Goal: Task Accomplishment & Management: Manage account settings

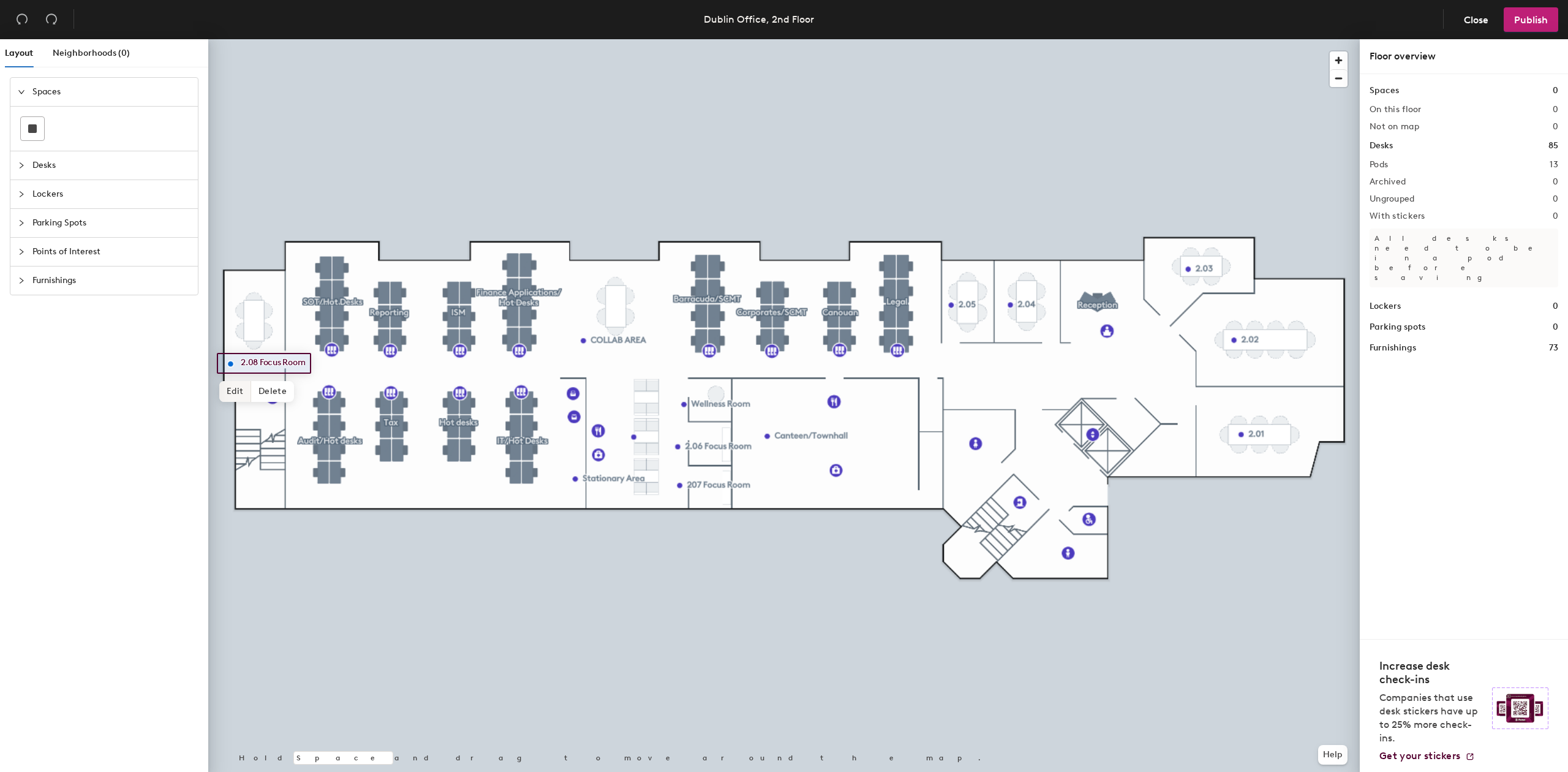
click at [239, 395] on span "Edit" at bounding box center [234, 391] width 32 height 21
click at [253, 363] on input "2.08 Focus Room" at bounding box center [279, 363] width 83 height 17
type input "2.06 Focus Room"
click at [270, 397] on span "Done" at bounding box center [273, 391] width 36 height 21
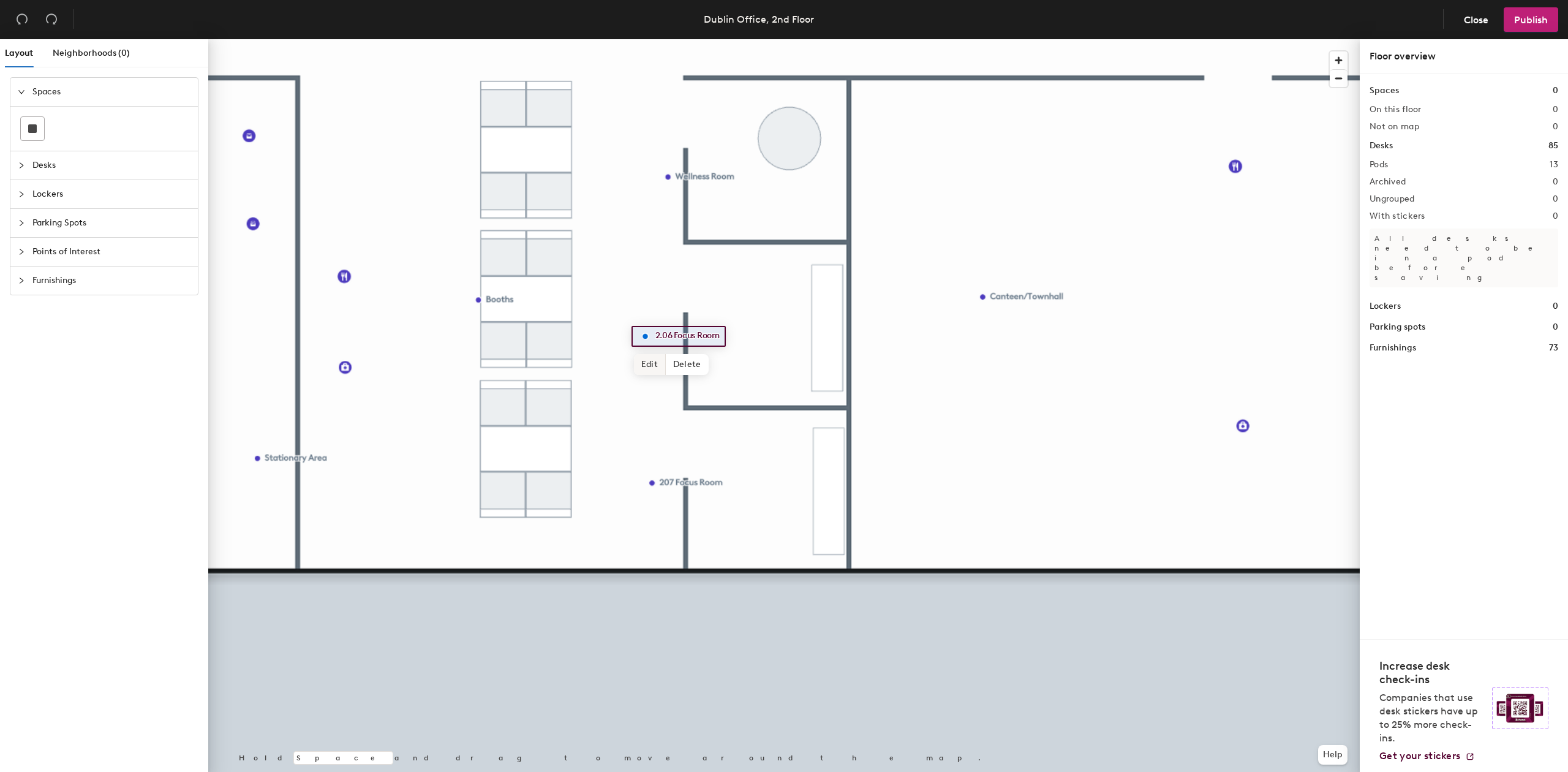
click at [656, 360] on span "Edit" at bounding box center [649, 364] width 32 height 21
click at [670, 335] on input "2.06 Focus Room" at bounding box center [693, 336] width 83 height 17
type input "2.07 Focus Room"
click at [686, 367] on span "Done" at bounding box center [688, 364] width 36 height 21
click at [660, 512] on span "Edit" at bounding box center [657, 510] width 32 height 21
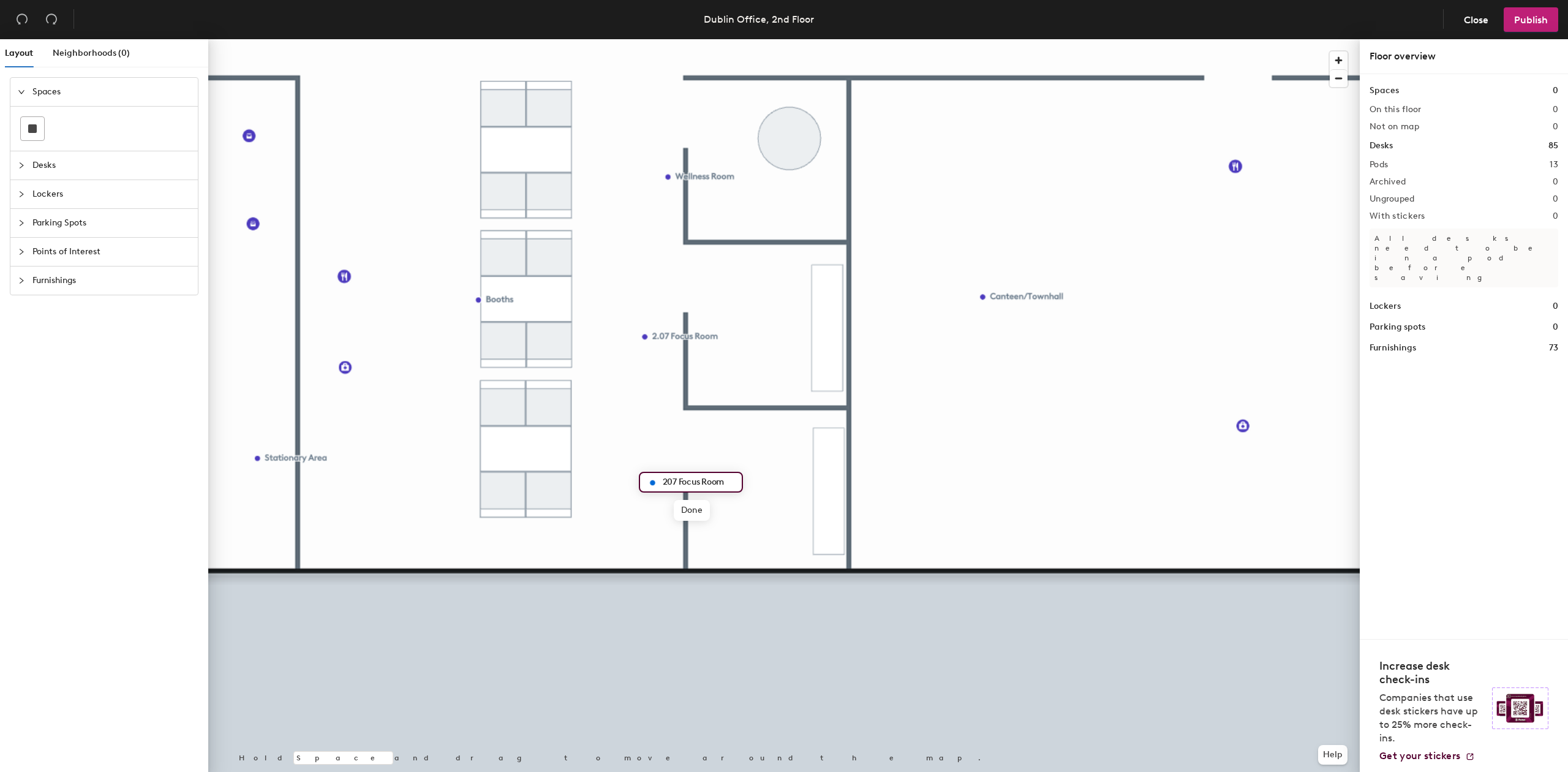
click at [676, 476] on input "207 Focus Room" at bounding box center [698, 482] width 78 height 17
type input "208 Focus Room"
click at [697, 517] on span "Done" at bounding box center [692, 510] width 36 height 21
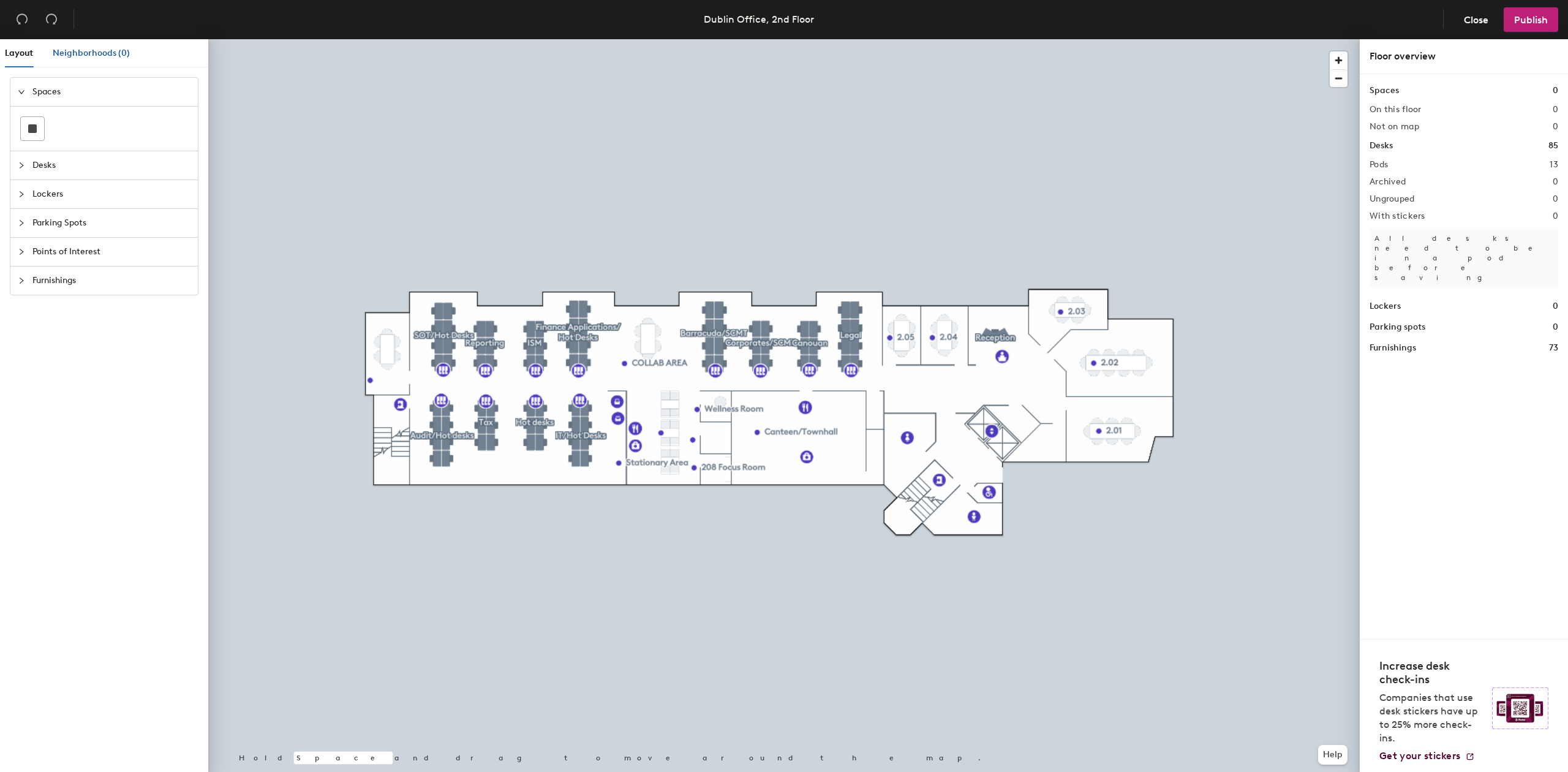
click at [89, 55] on span "Neighborhoods (0)" at bounding box center [91, 52] width 78 height 10
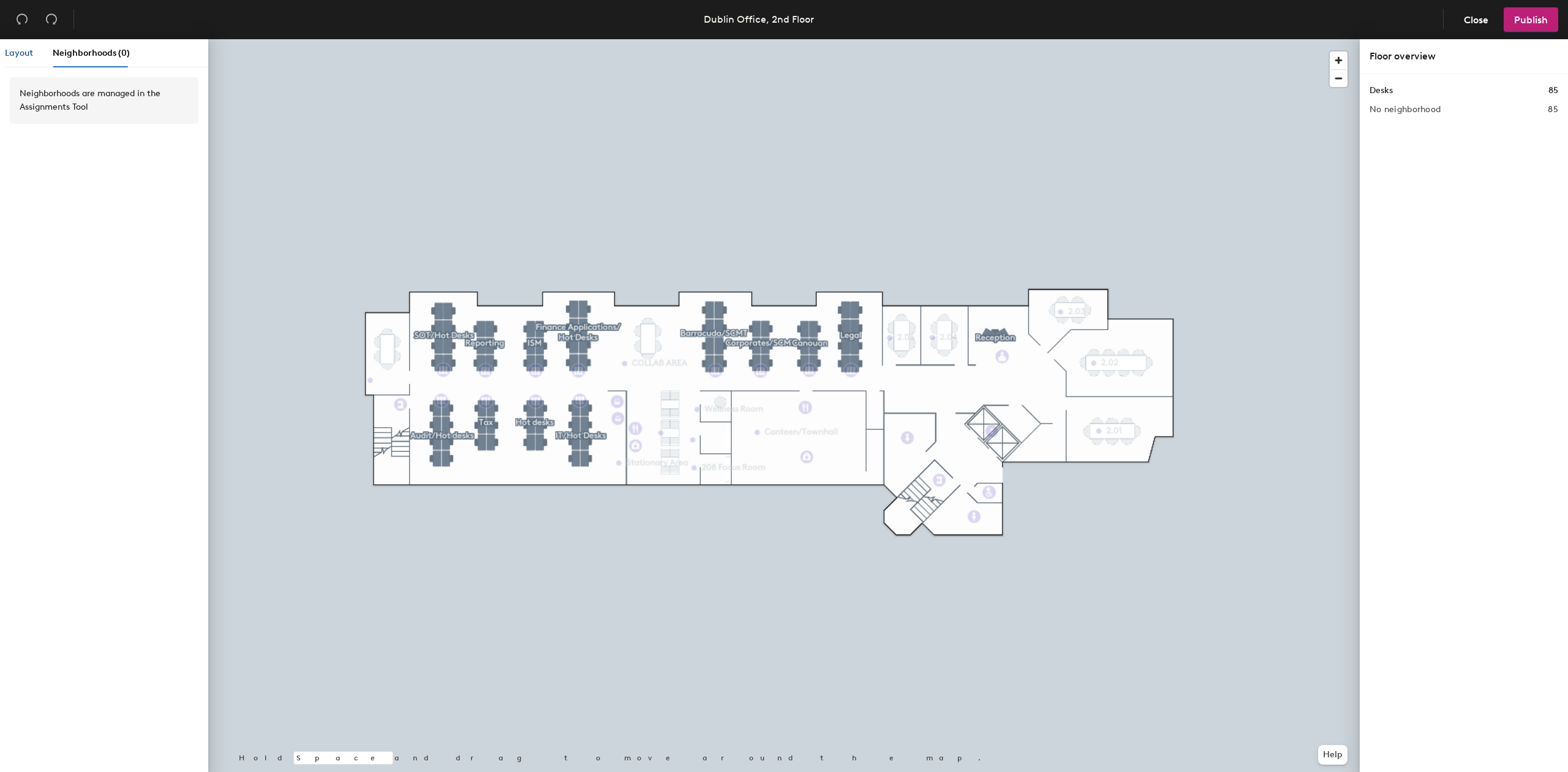
click at [25, 55] on span "Layout" at bounding box center [18, 52] width 28 height 10
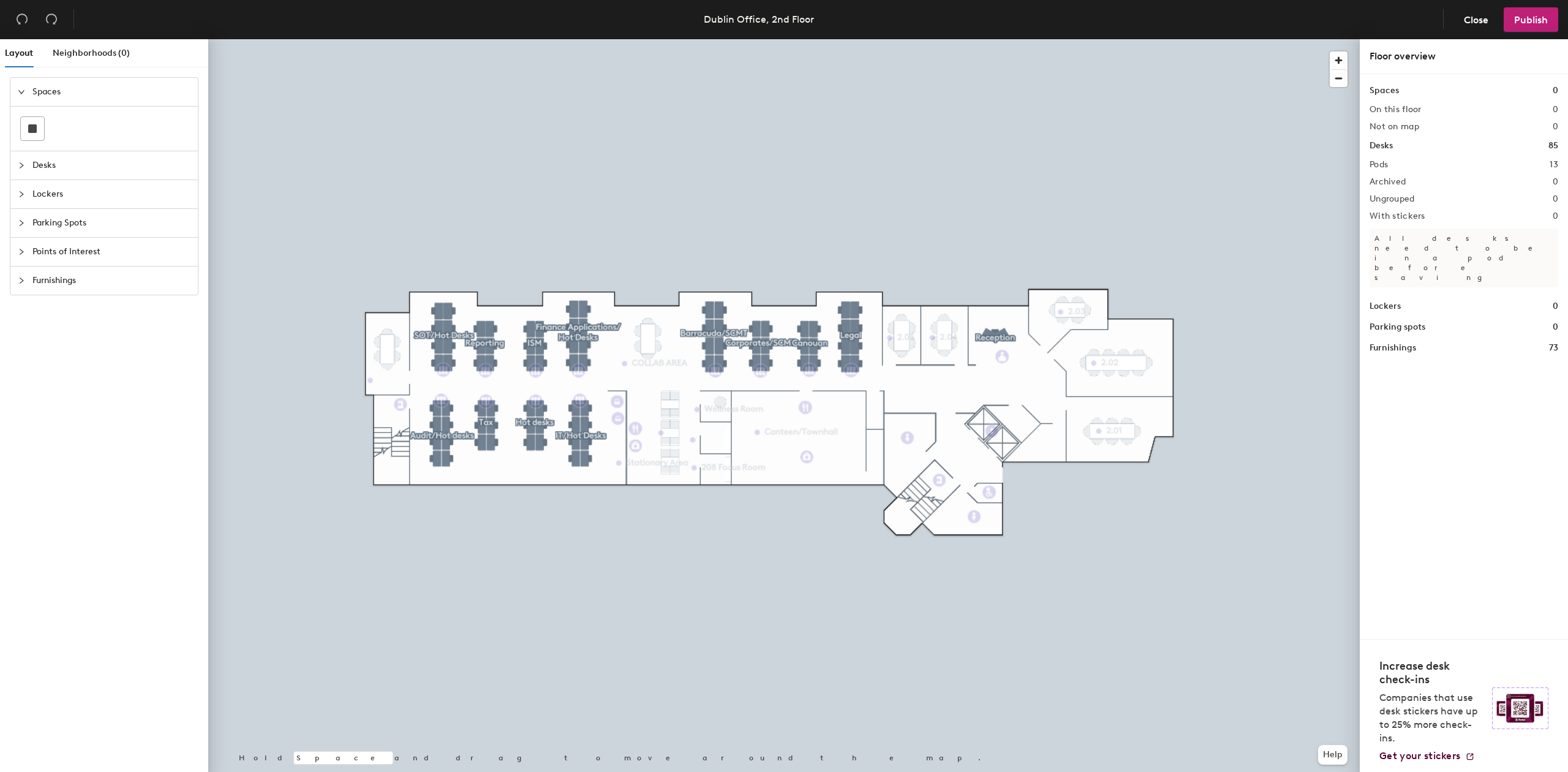
click at [35, 96] on span "Spaces" at bounding box center [111, 91] width 158 height 28
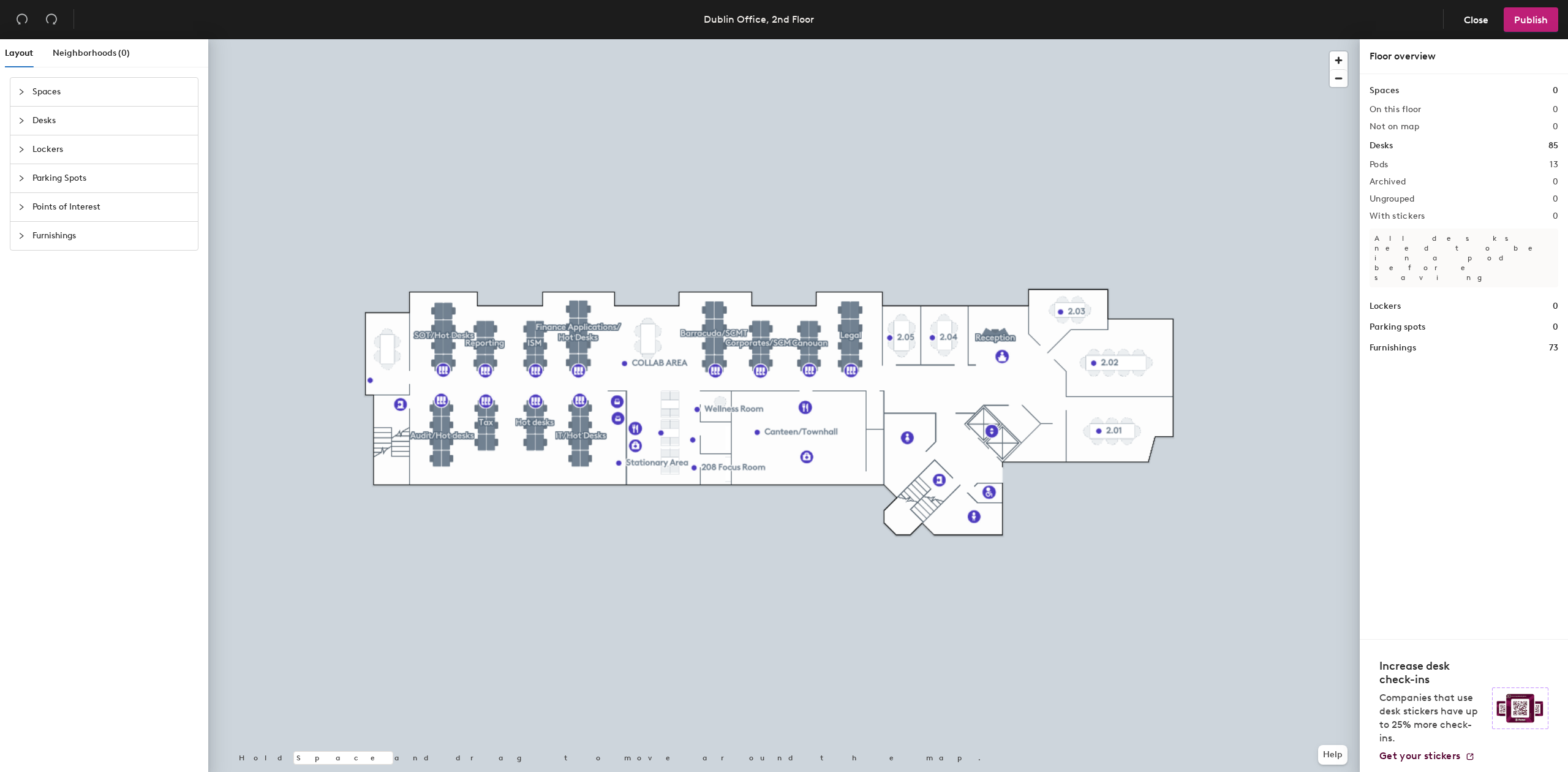
click at [35, 96] on span "Spaces" at bounding box center [111, 91] width 158 height 28
click at [36, 117] on button at bounding box center [32, 129] width 25 height 25
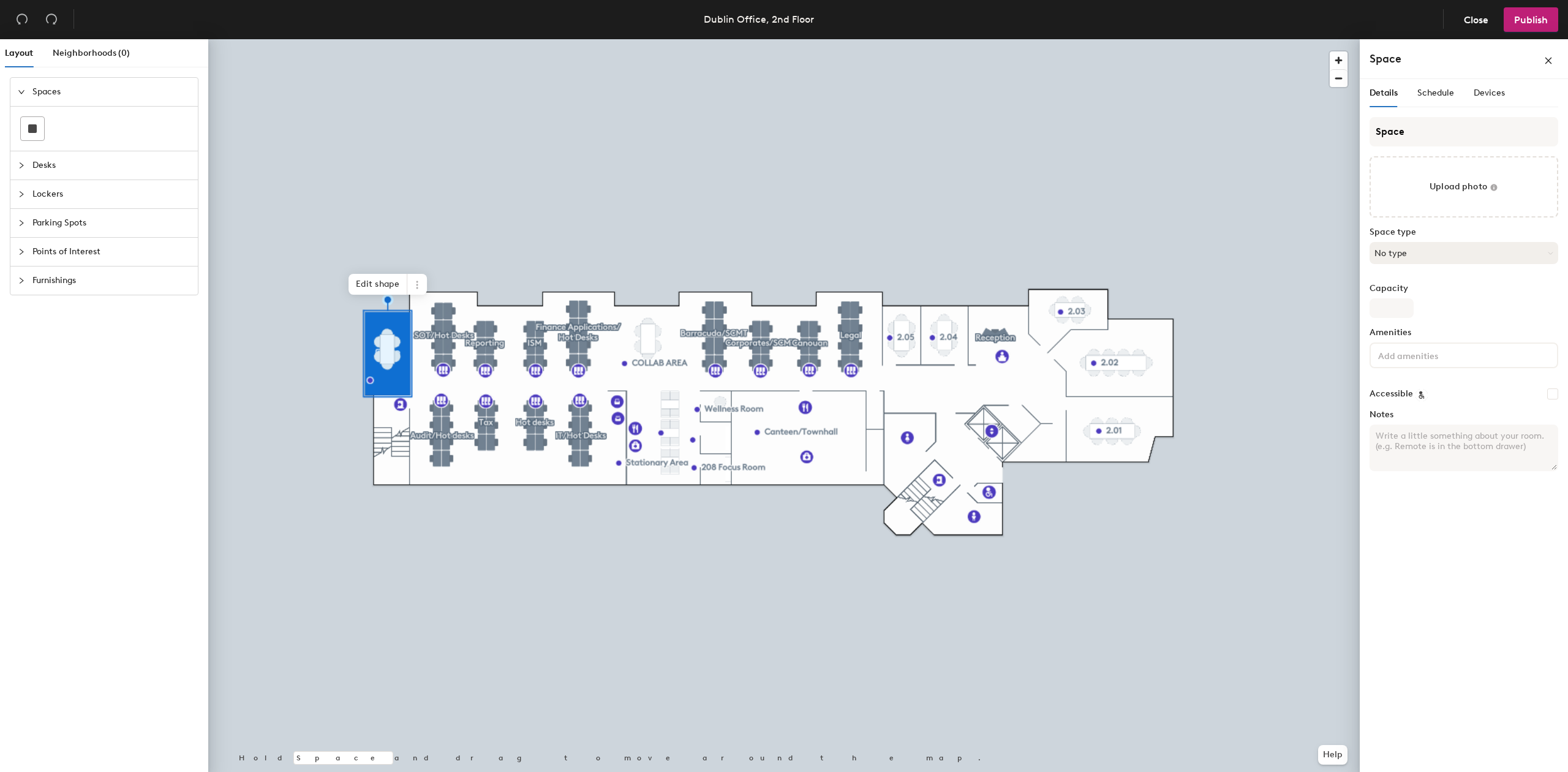
click at [1444, 262] on button "No type" at bounding box center [1464, 253] width 189 height 22
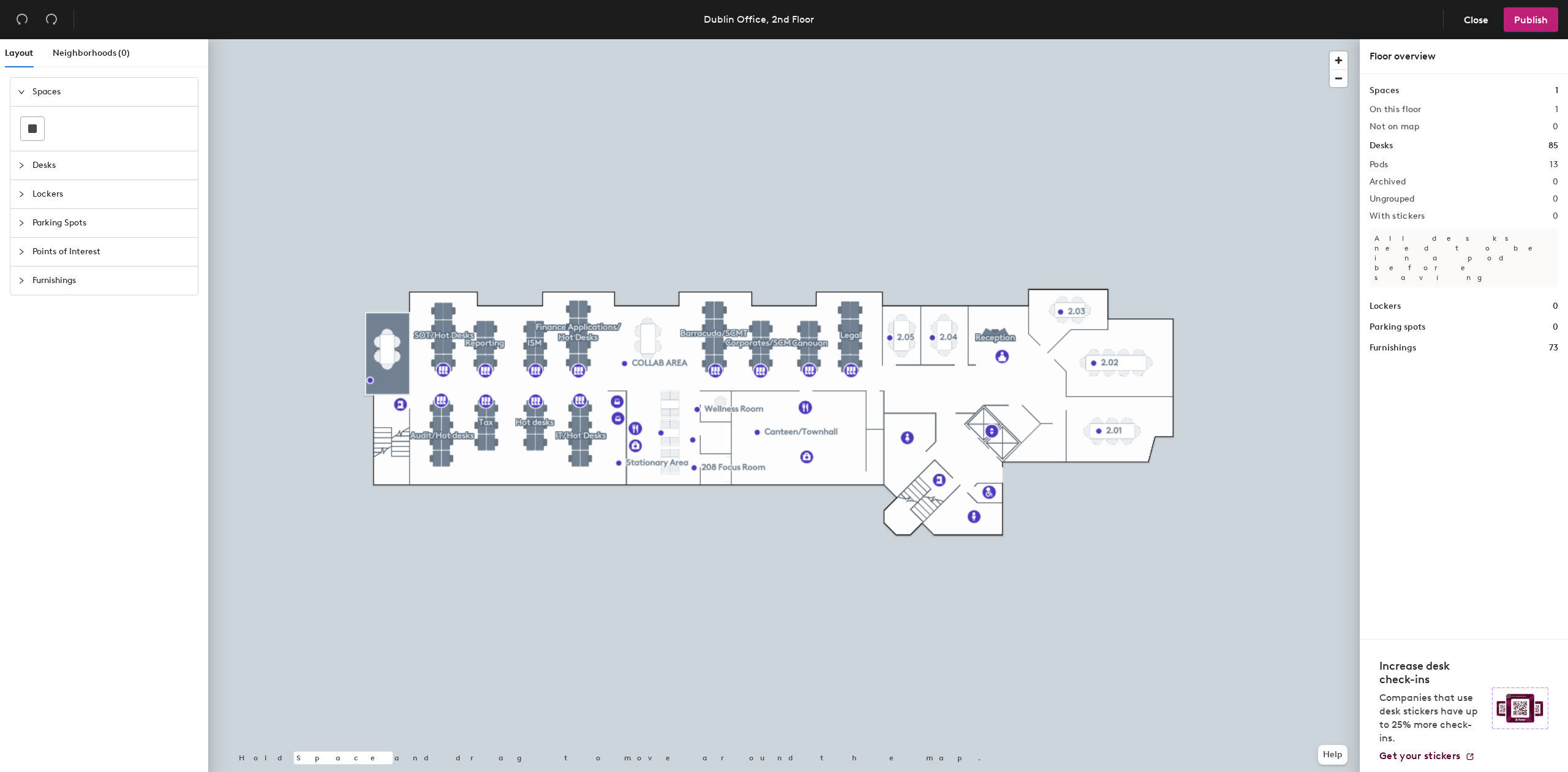
click at [1493, 462] on div "Spaces 1 On this floor 1 Not on map 0 Desks 85 Pods 13 Archived 0 Ungrouped 0 W…" at bounding box center [1464, 356] width 208 height 565
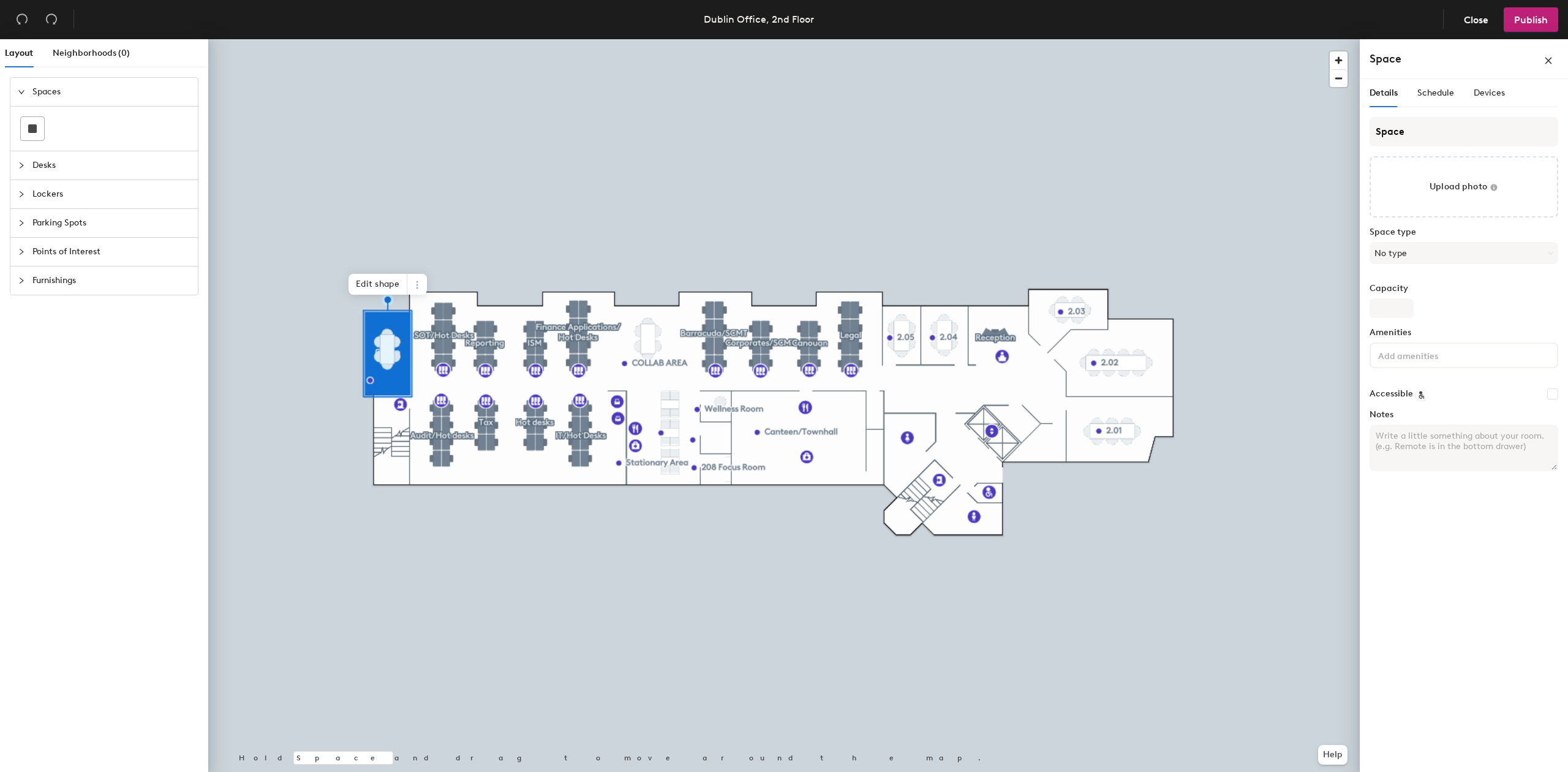
click at [1407, 350] on input at bounding box center [1430, 355] width 110 height 15
click at [1428, 475] on div "Whiteboard" at bounding box center [1464, 477] width 185 height 18
click at [1480, 549] on div "Details Schedule Devices Space Upload photo Space type No type Capacity Ameniti…" at bounding box center [1464, 428] width 208 height 698
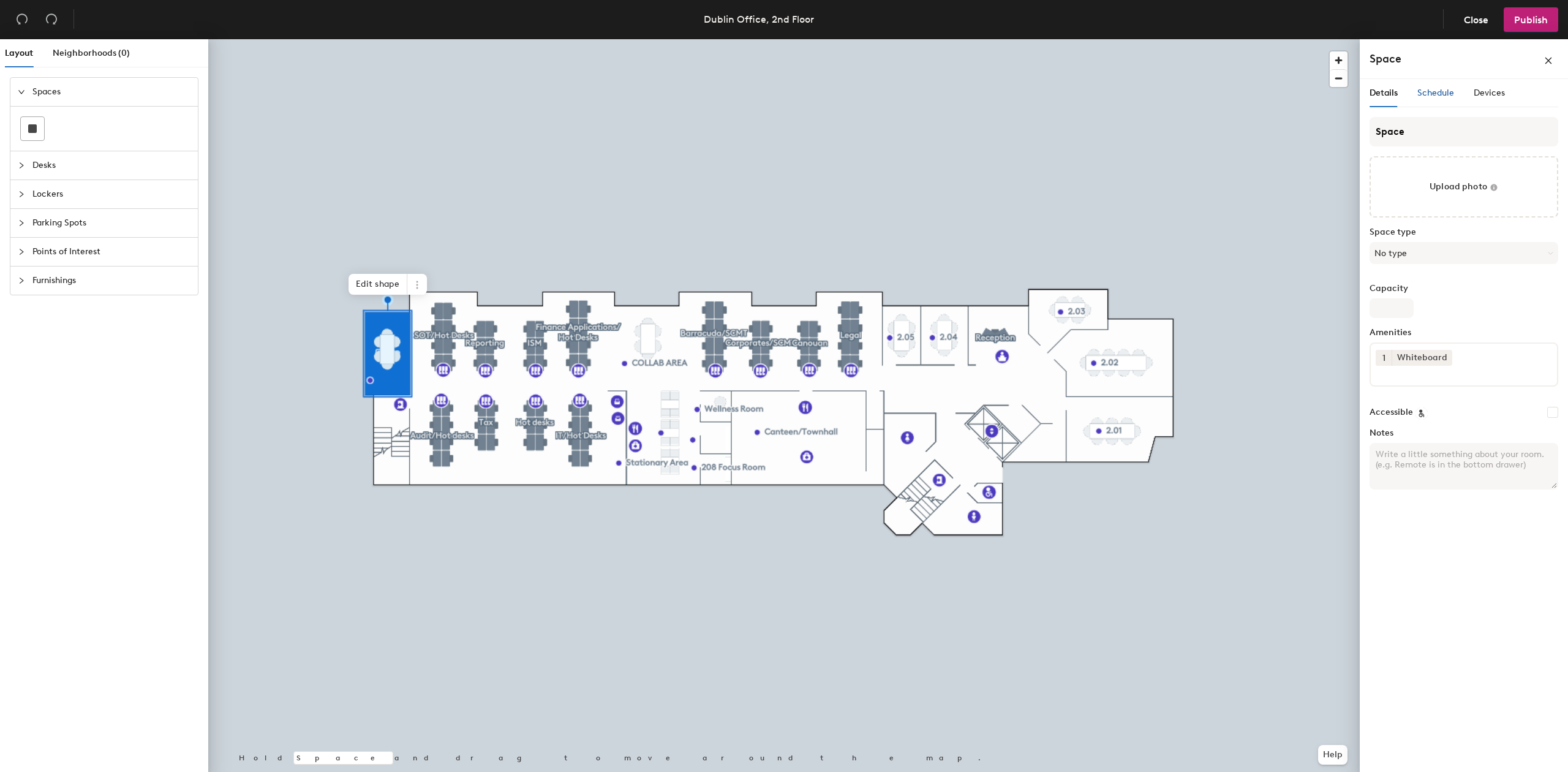
click at [1447, 87] on div "Schedule" at bounding box center [1436, 93] width 36 height 14
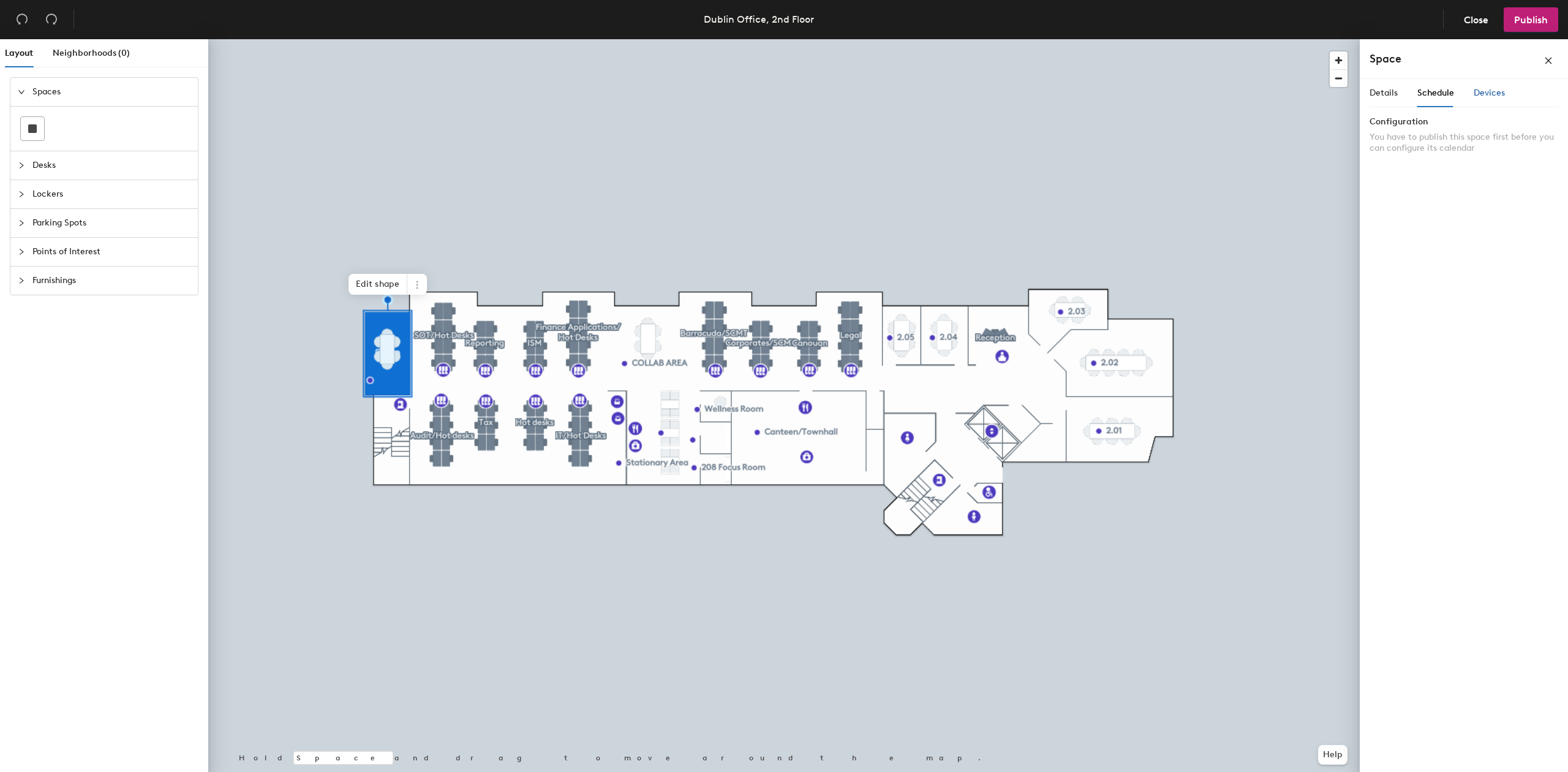
click at [1490, 89] on span "Devices" at bounding box center [1490, 92] width 31 height 10
click at [1387, 89] on span "Details" at bounding box center [1384, 92] width 28 height 10
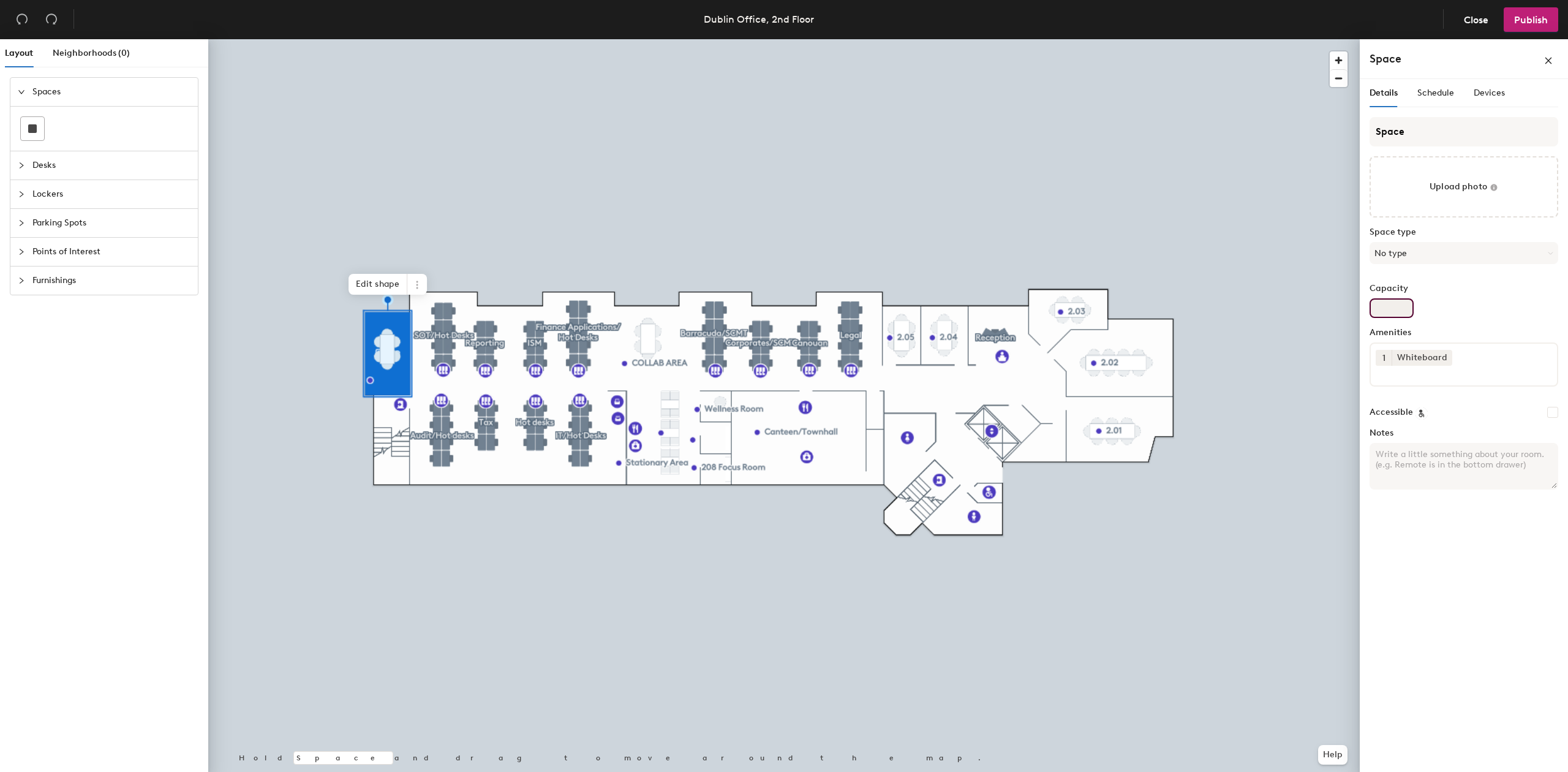
click at [1397, 305] on input "Capacity" at bounding box center [1392, 308] width 44 height 19
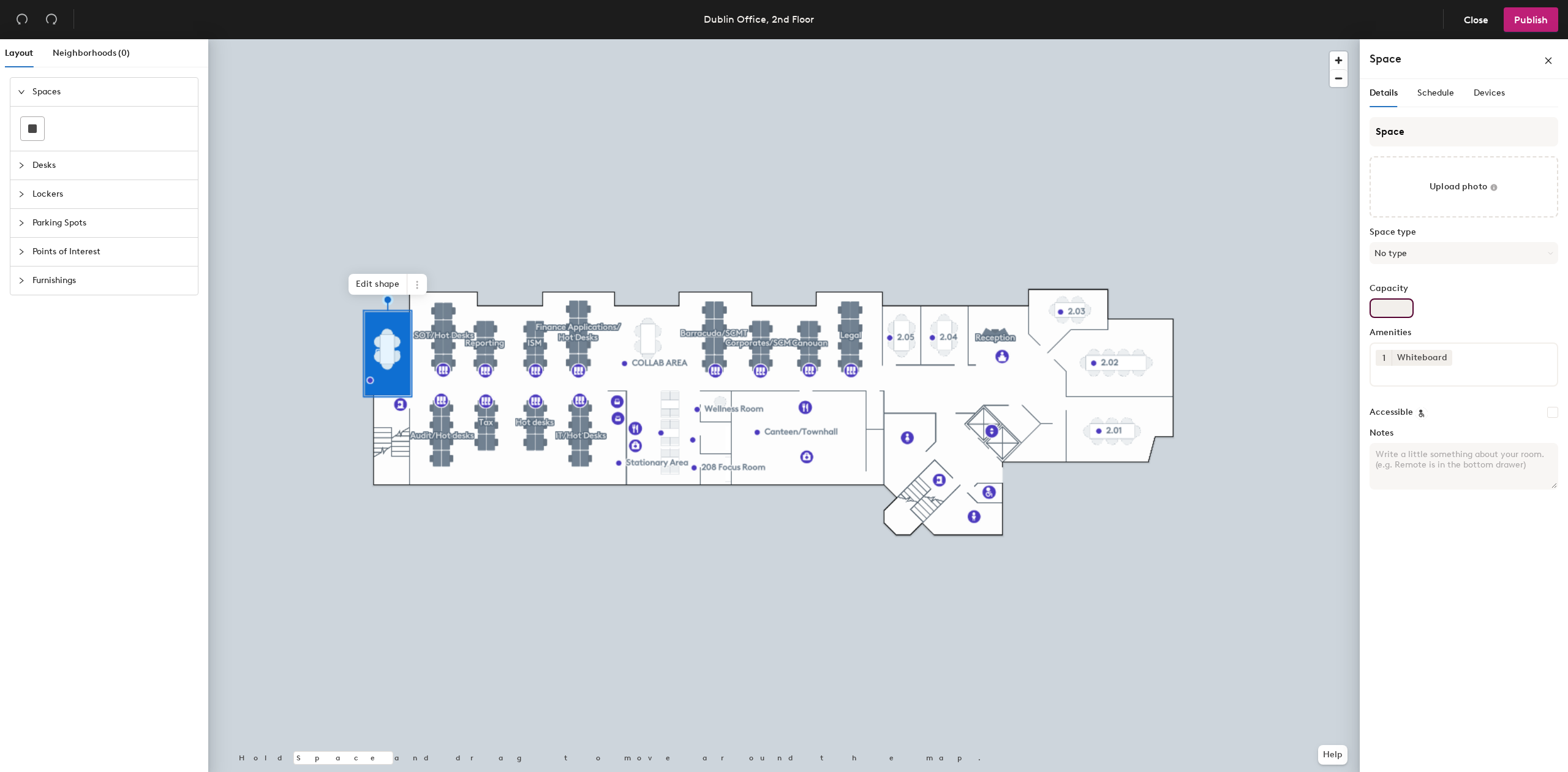
click at [1397, 305] on input "Capacity" at bounding box center [1392, 308] width 44 height 19
click at [1482, 21] on span "Close" at bounding box center [1476, 19] width 25 height 12
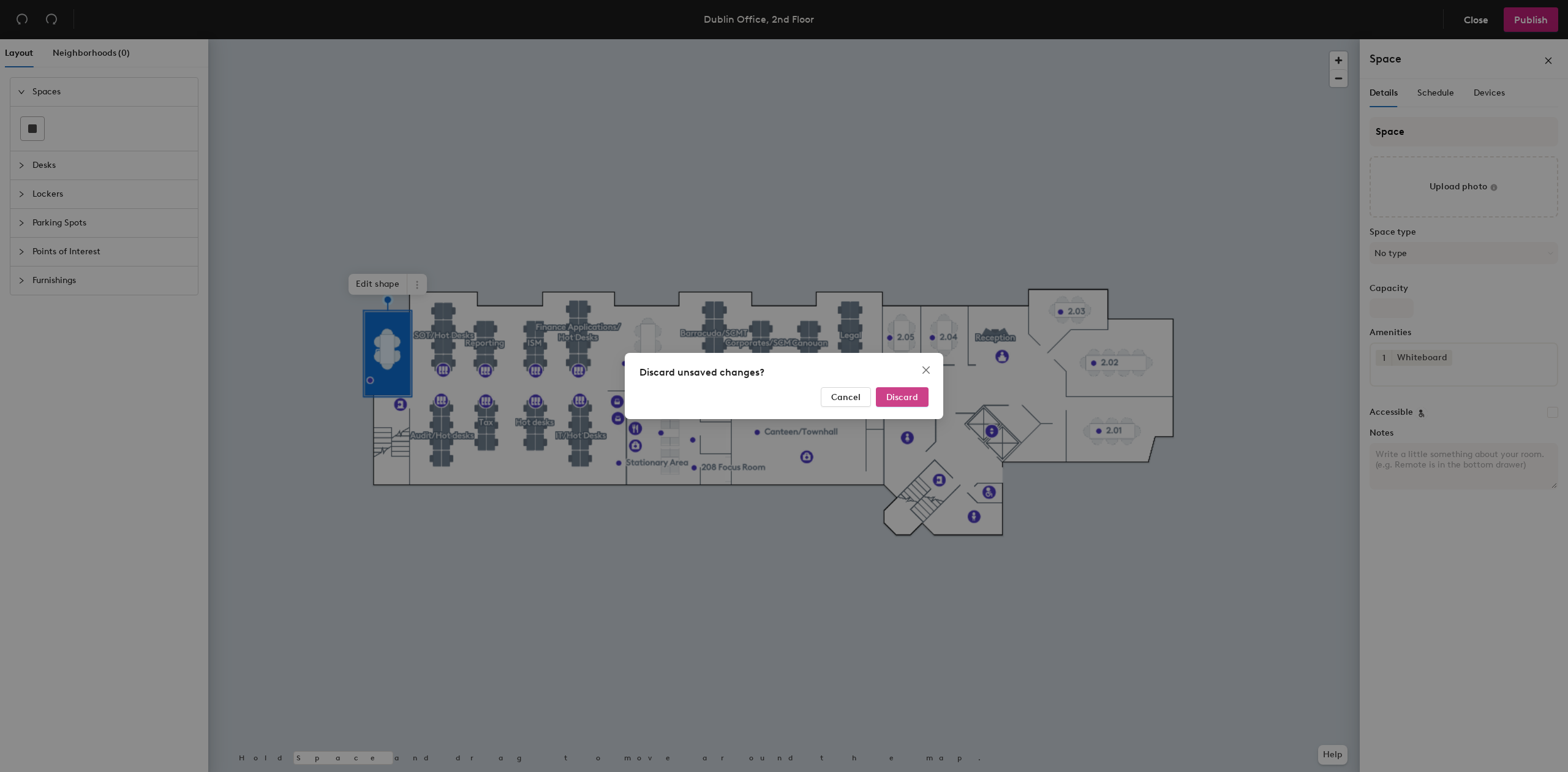
click at [907, 396] on span "Discard" at bounding box center [902, 397] width 32 height 10
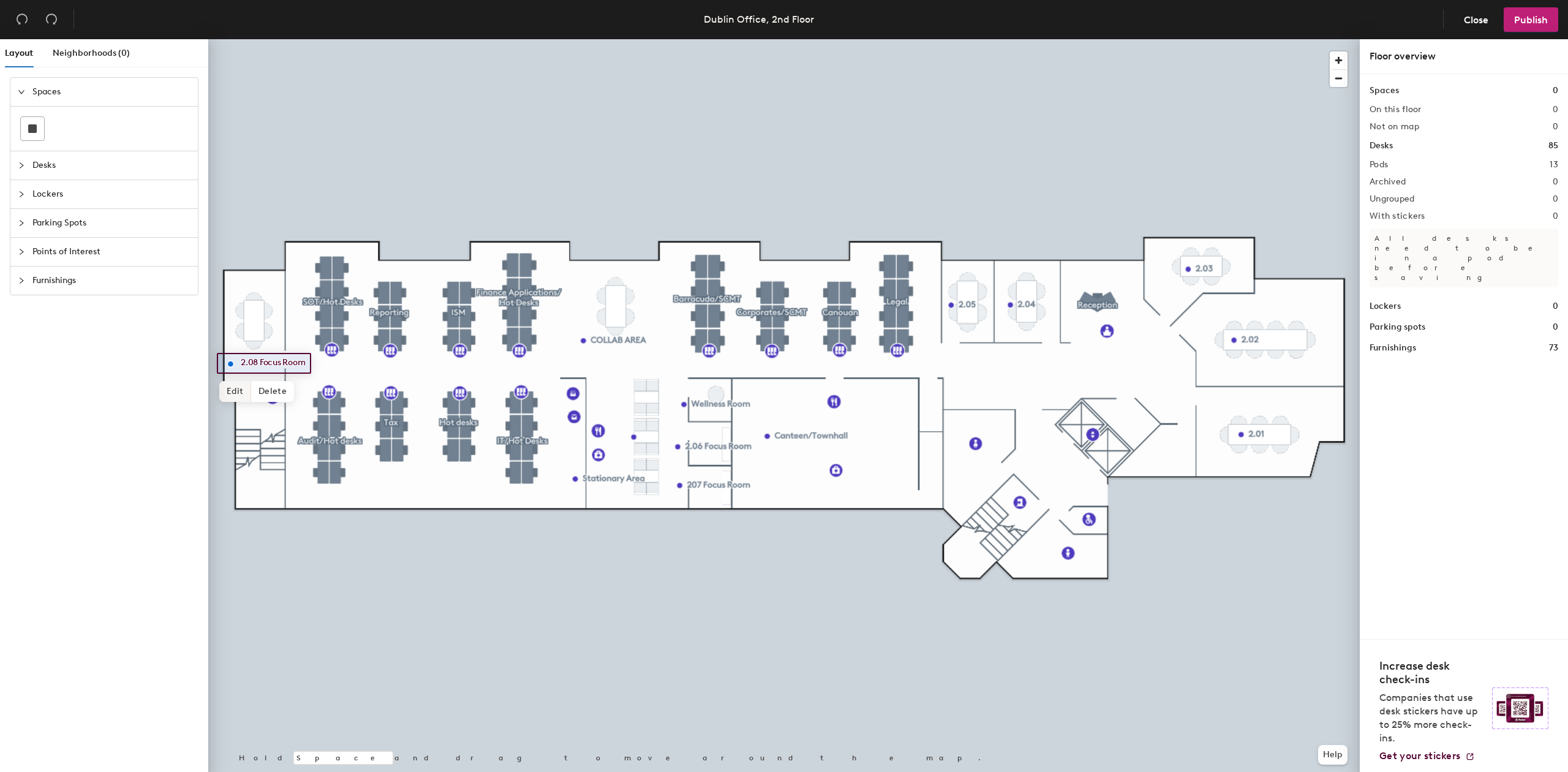
click at [231, 398] on span "Edit" at bounding box center [234, 391] width 32 height 21
click at [257, 369] on input "2.08 Focus Room" at bounding box center [279, 363] width 83 height 17
type input "2.06 Focus Room"
click at [701, 39] on div at bounding box center [784, 39] width 1152 height 0
click at [690, 471] on span "Edit" at bounding box center [682, 474] width 32 height 21
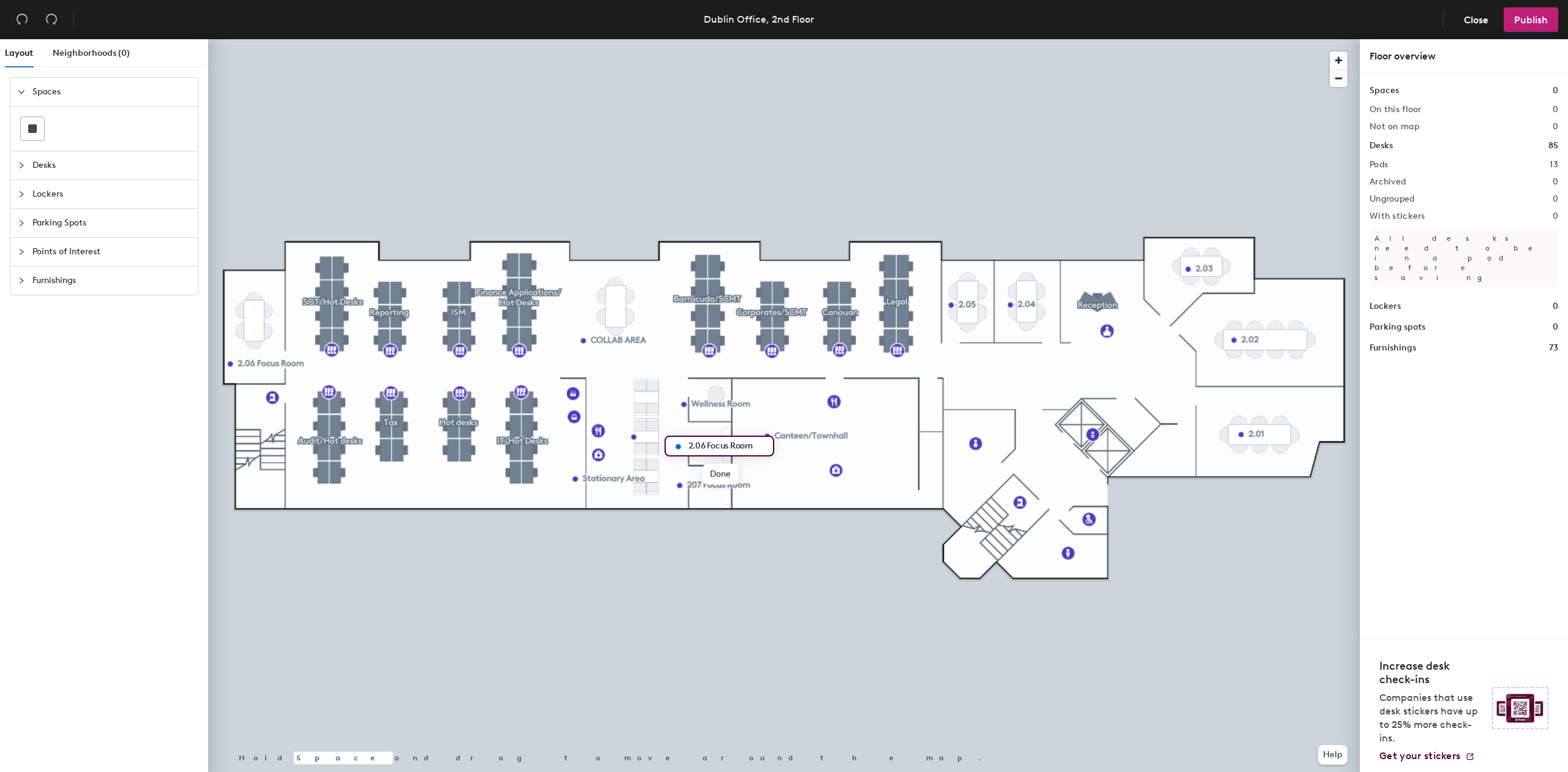
click at [701, 443] on input "2.06 Focus Room" at bounding box center [727, 446] width 83 height 17
type input "2.07 Focus Room"
click at [729, 478] on span "Done" at bounding box center [721, 474] width 36 height 21
click at [685, 518] on span "Edit" at bounding box center [684, 513] width 32 height 21
click at [701, 486] on input "207 Focus Room" at bounding box center [726, 485] width 78 height 17
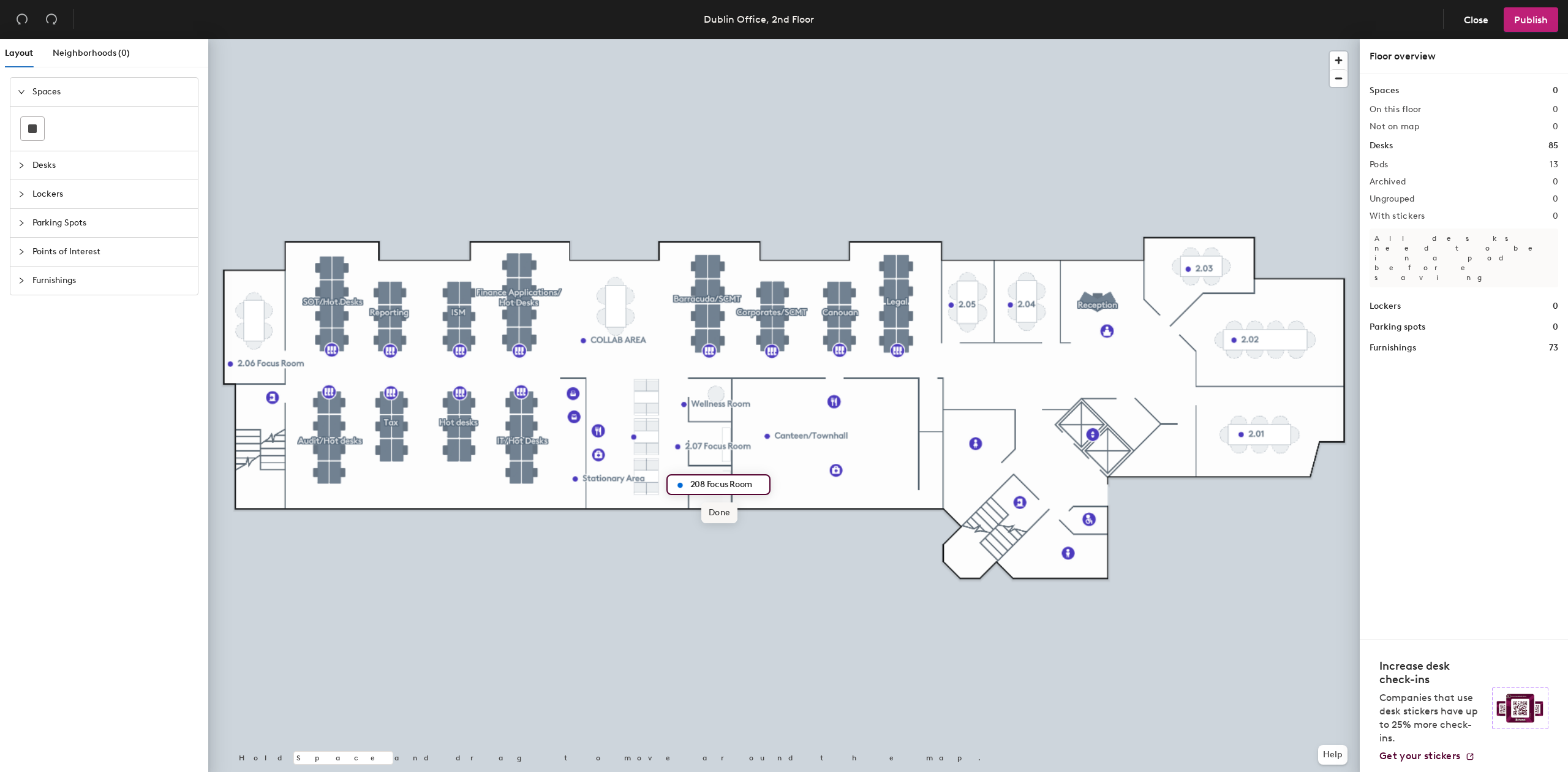
type input "208 Focus Room"
click at [717, 513] on span "Done" at bounding box center [720, 513] width 36 height 21
click at [828, 39] on div at bounding box center [784, 39] width 1152 height 0
click at [1523, 31] on button "Publish" at bounding box center [1532, 19] width 55 height 25
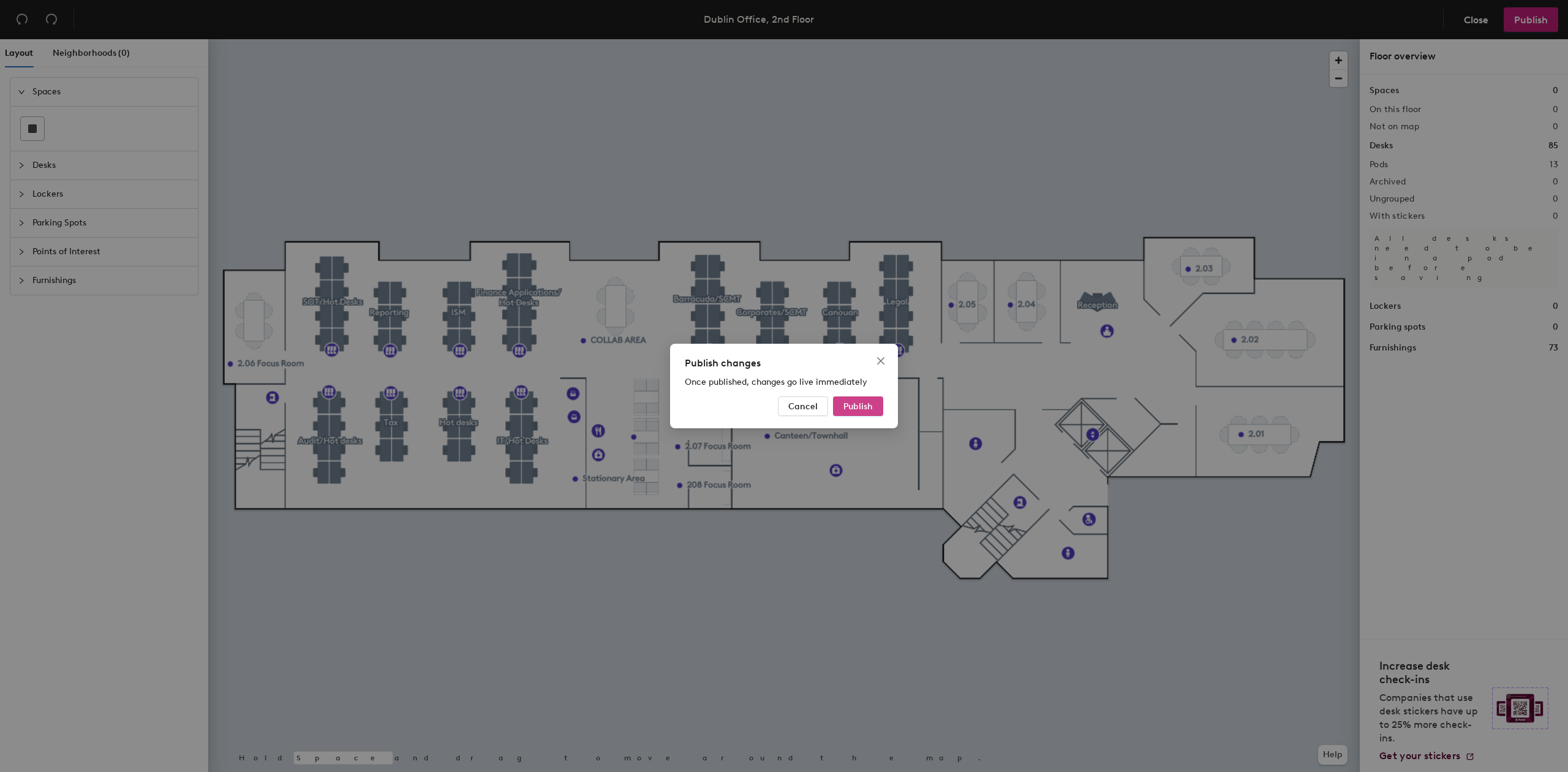
click at [861, 412] on button "Publish" at bounding box center [857, 406] width 50 height 19
